Goal: Contribute content: Add original content to the website for others to see

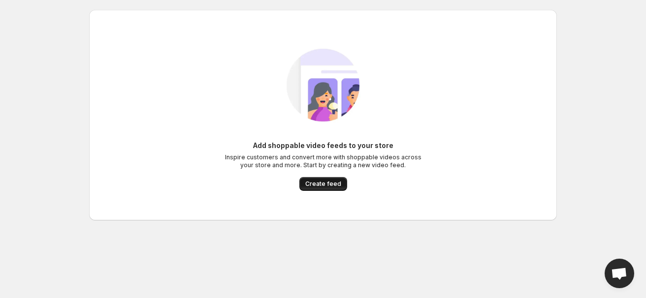
click at [331, 181] on span "Create feed" at bounding box center [323, 184] width 36 height 8
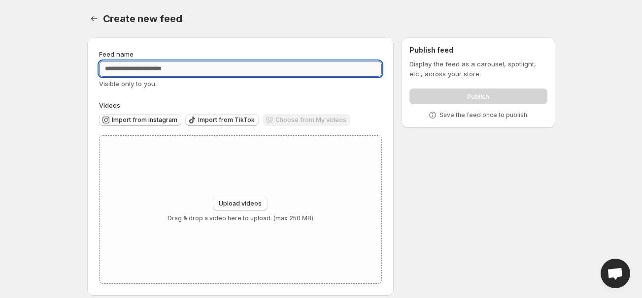
click at [176, 66] on input "Feed name" at bounding box center [240, 69] width 283 height 16
type input "*"
type input "*******"
click at [45, 120] on body "Home Feeds Videos Subscription Settings Create new feed. This page is ready Cre…" at bounding box center [321, 149] width 642 height 298
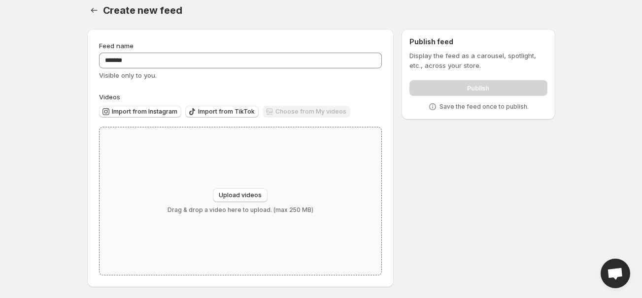
scroll to position [9, 0]
click at [256, 191] on button "Upload videos" at bounding box center [240, 195] width 55 height 14
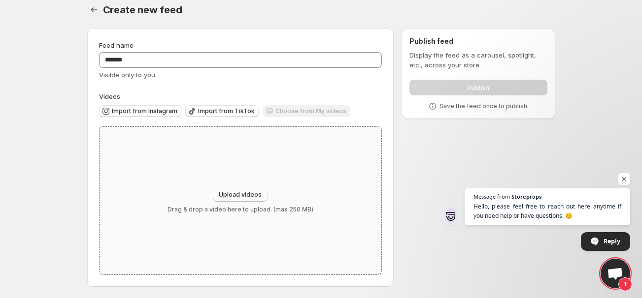
click at [226, 189] on button "Upload videos" at bounding box center [240, 195] width 55 height 14
type input "**********"
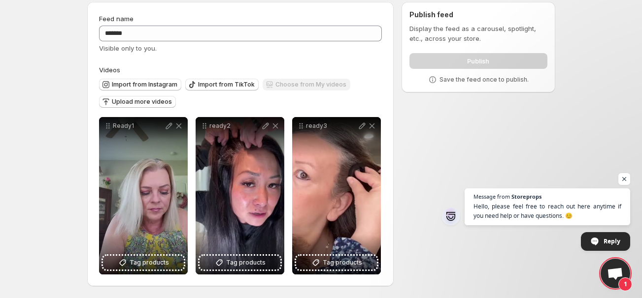
scroll to position [0, 0]
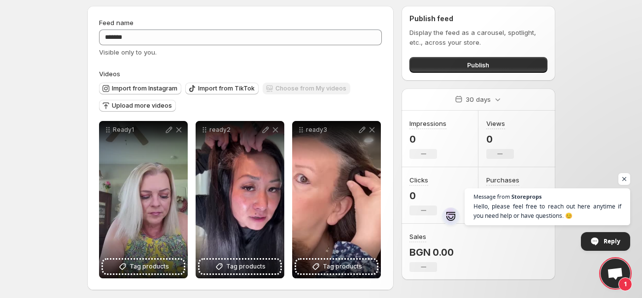
scroll to position [35, 0]
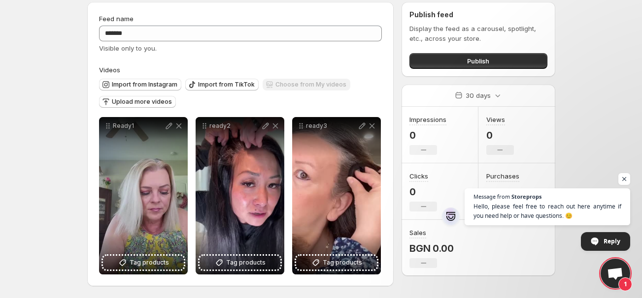
click at [622, 179] on span "Open chat" at bounding box center [624, 179] width 12 height 12
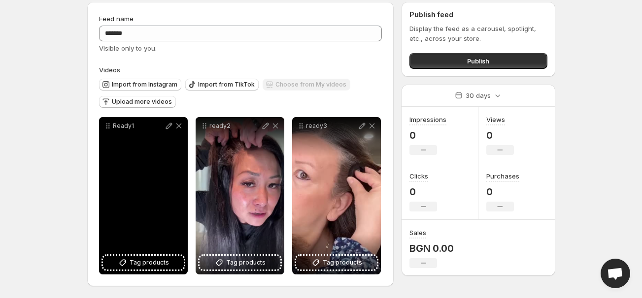
click at [158, 187] on div "Ready1" at bounding box center [143, 196] width 89 height 158
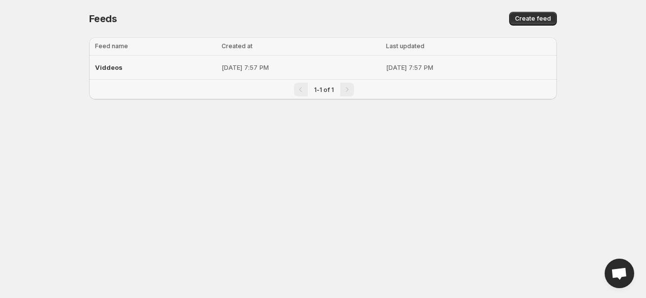
click at [186, 68] on div "Viddeos" at bounding box center [155, 68] width 121 height 18
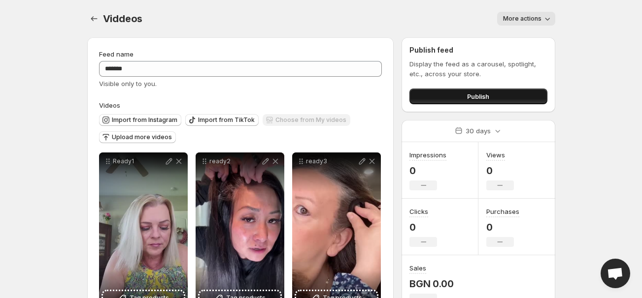
click at [490, 93] on button "Publish" at bounding box center [477, 97] width 137 height 16
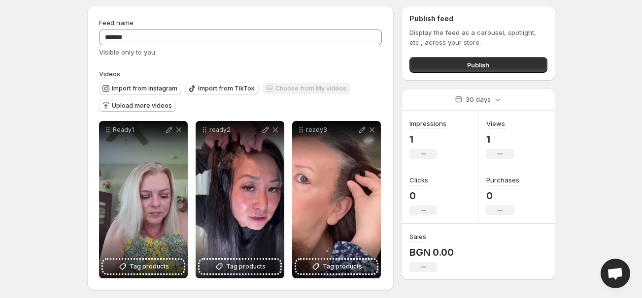
scroll to position [35, 0]
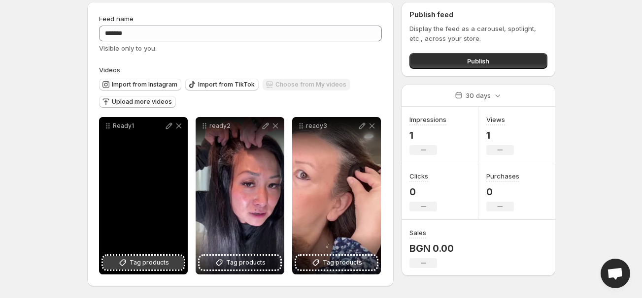
click at [137, 263] on span "Tag products" at bounding box center [149, 263] width 39 height 10
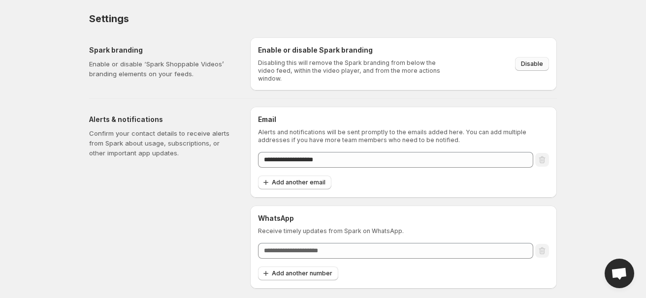
click at [524, 62] on span "Disable" at bounding box center [532, 64] width 22 height 8
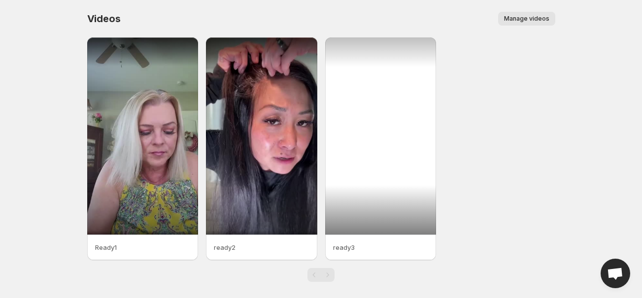
click at [533, 10] on div "Videos. This page is ready Videos Manage videos More actions Manage videos" at bounding box center [321, 18] width 468 height 37
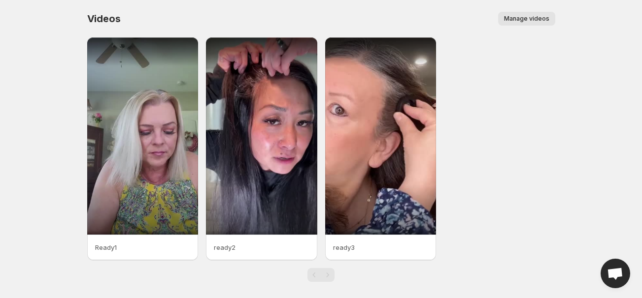
scroll to position [6, 0]
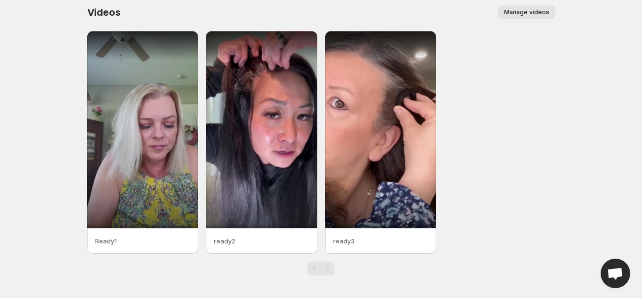
click at [534, 13] on span "Manage videos" at bounding box center [526, 12] width 45 height 8
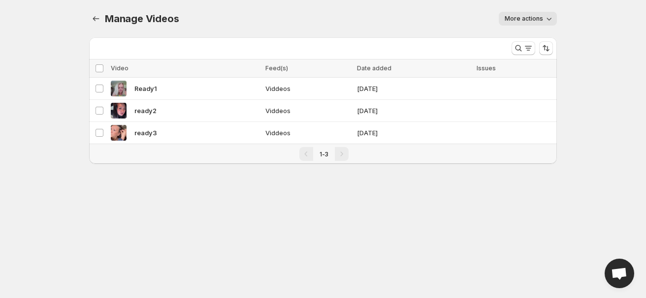
click at [534, 19] on span "More actions" at bounding box center [524, 19] width 38 height 8
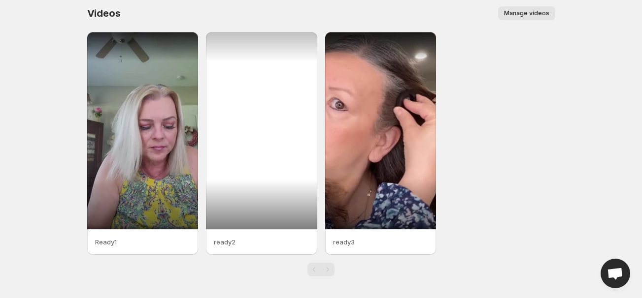
scroll to position [6, 0]
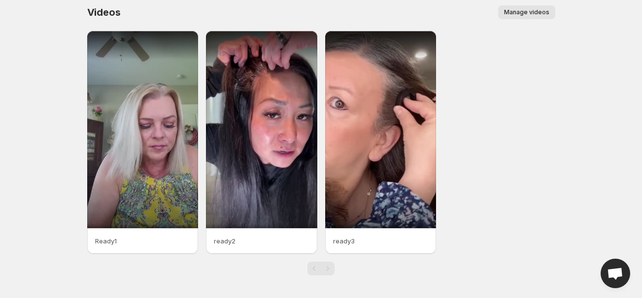
click at [521, 136] on div "Ready1 ready2 ready3" at bounding box center [321, 142] width 468 height 223
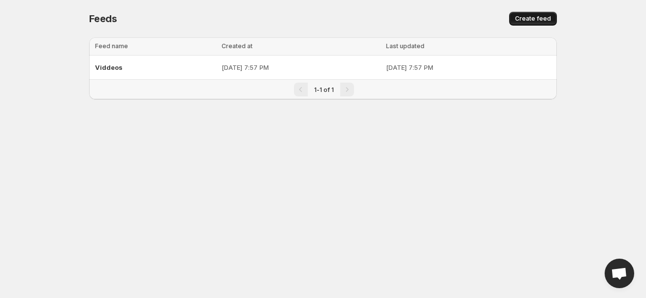
click at [544, 16] on span "Create feed" at bounding box center [533, 19] width 36 height 8
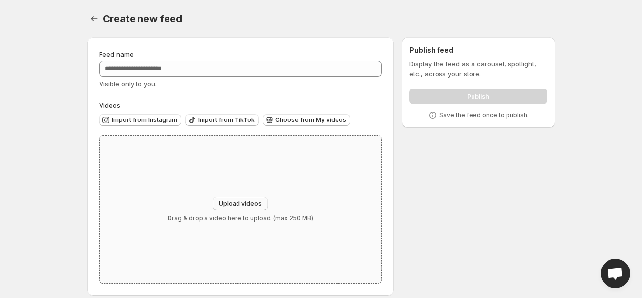
click at [256, 209] on button "Upload videos" at bounding box center [240, 204] width 55 height 14
type input "**********"
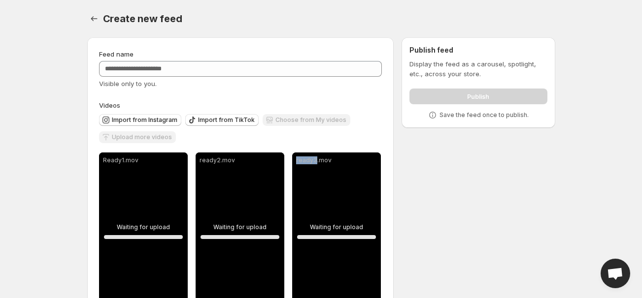
click at [386, 177] on div "**********" at bounding box center [240, 262] width 307 height 450
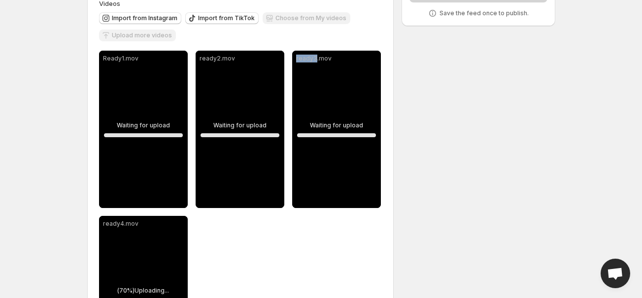
scroll to position [111, 0]
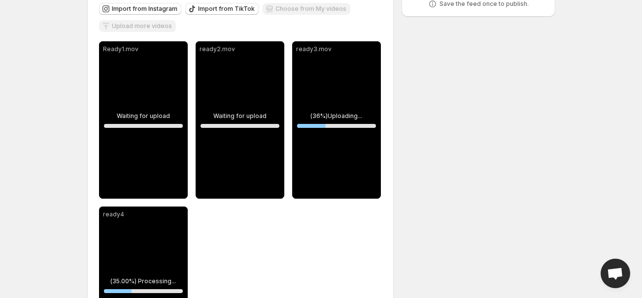
click at [49, 73] on body "**********" at bounding box center [321, 38] width 642 height 298
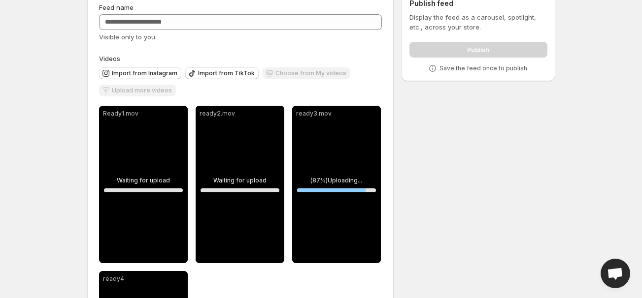
scroll to position [0, 0]
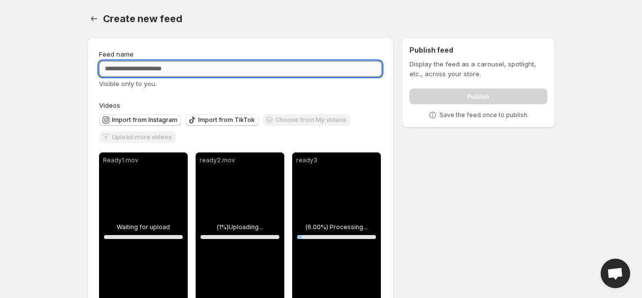
click at [256, 74] on input "Feed name" at bounding box center [240, 69] width 283 height 16
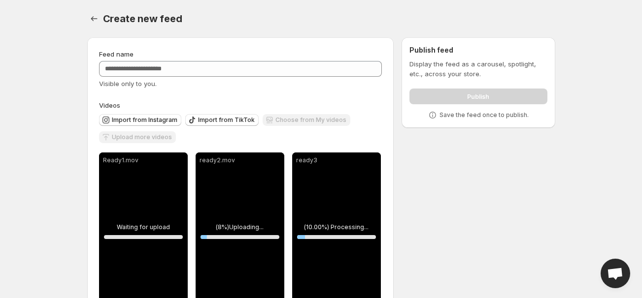
click at [47, 71] on body "**********" at bounding box center [321, 149] width 642 height 298
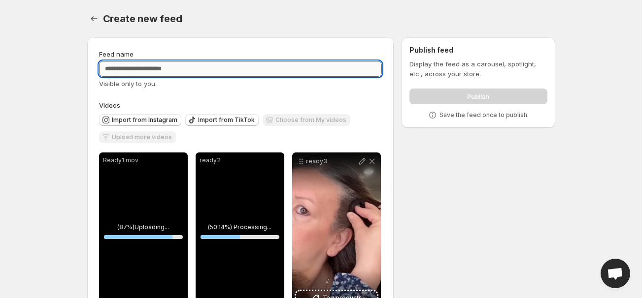
click at [155, 74] on input "Feed name" at bounding box center [240, 69] width 283 height 16
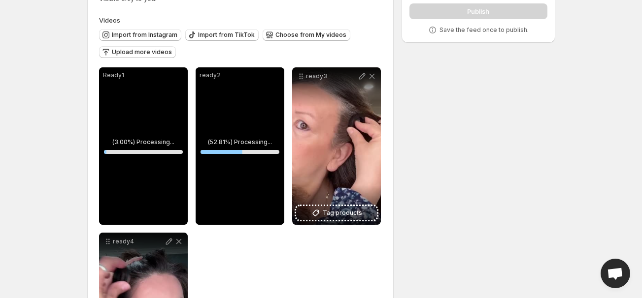
scroll to position [89, 0]
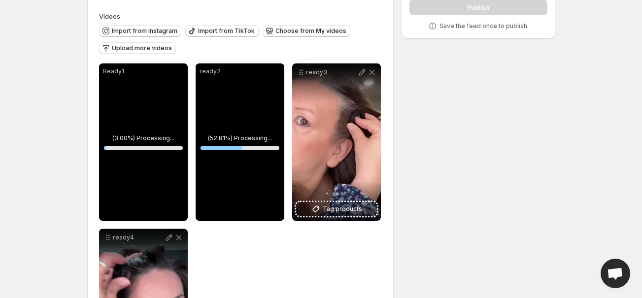
type input "******"
click at [67, 111] on body "Home Feeds Videos Subscription Settings Create new feed. This page is ready Cre…" at bounding box center [321, 60] width 642 height 298
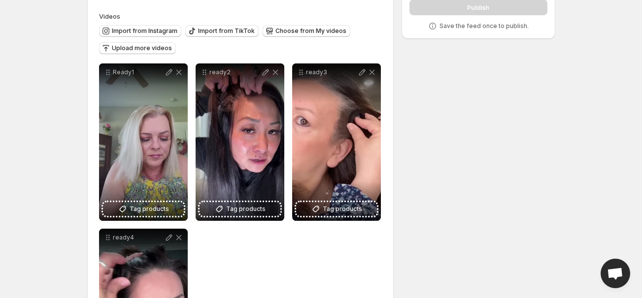
scroll to position [0, 0]
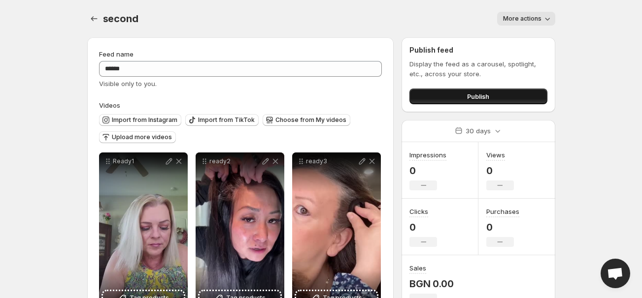
click at [467, 95] on span "Publish" at bounding box center [478, 97] width 22 height 10
